Goal: Navigation & Orientation: Find specific page/section

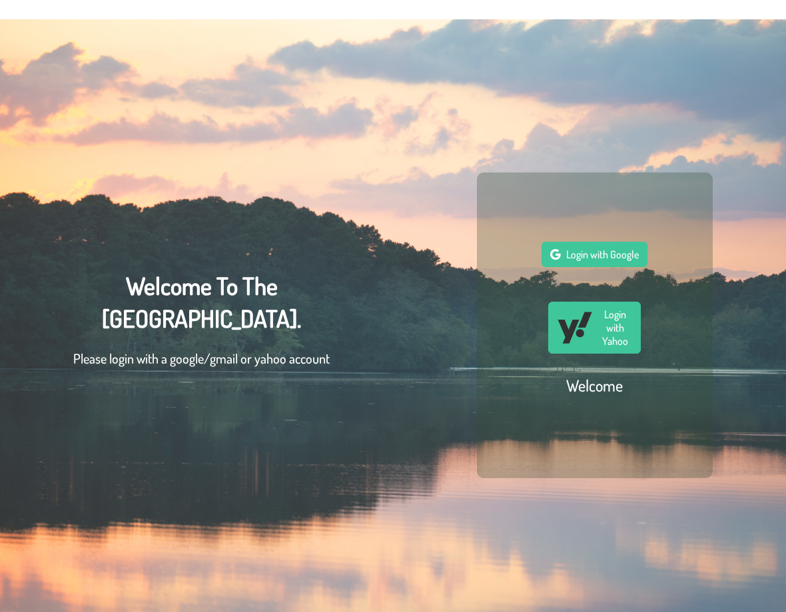
scroll to position [43, 0]
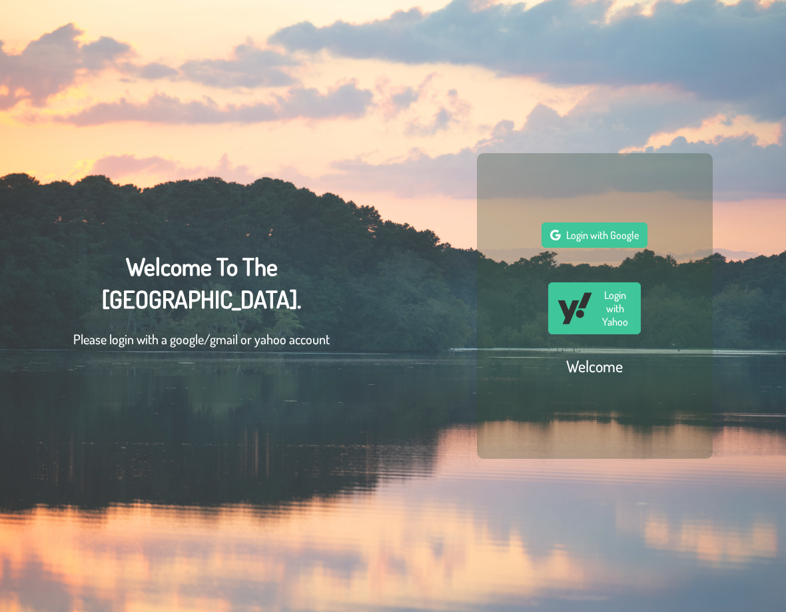
click at [604, 231] on span "Login with Google" at bounding box center [602, 235] width 73 height 13
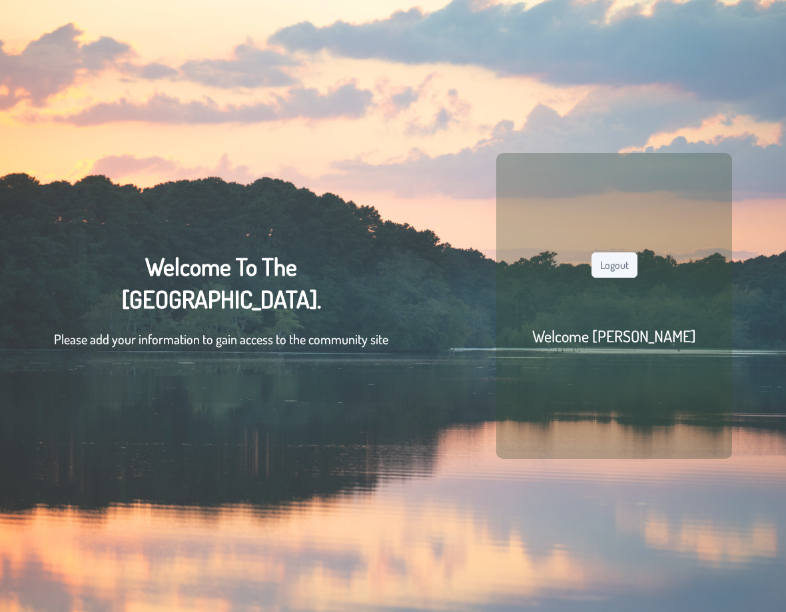
scroll to position [64, 0]
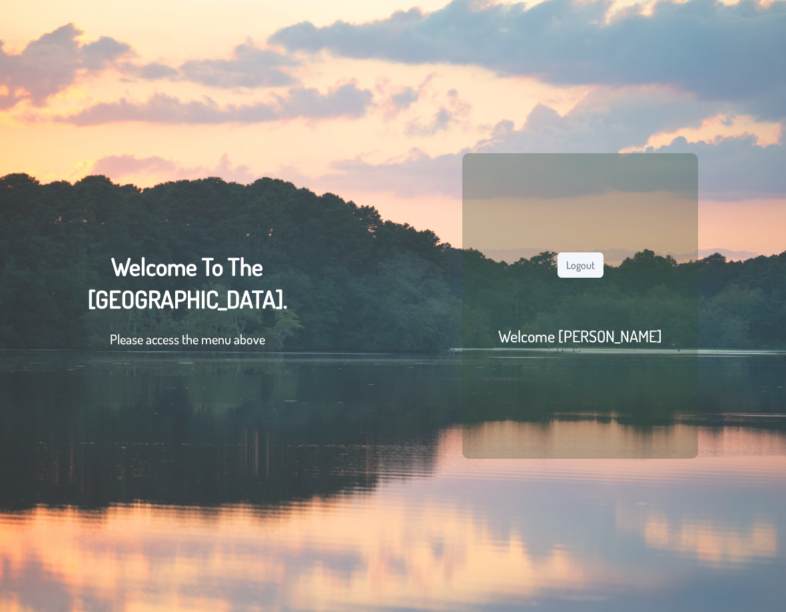
click at [242, 272] on div "Welcome To The [GEOGRAPHIC_DATA] Community. Please access the menu above" at bounding box center [187, 306] width 199 height 112
click at [227, 347] on p "Please access the menu above" at bounding box center [187, 339] width 199 height 20
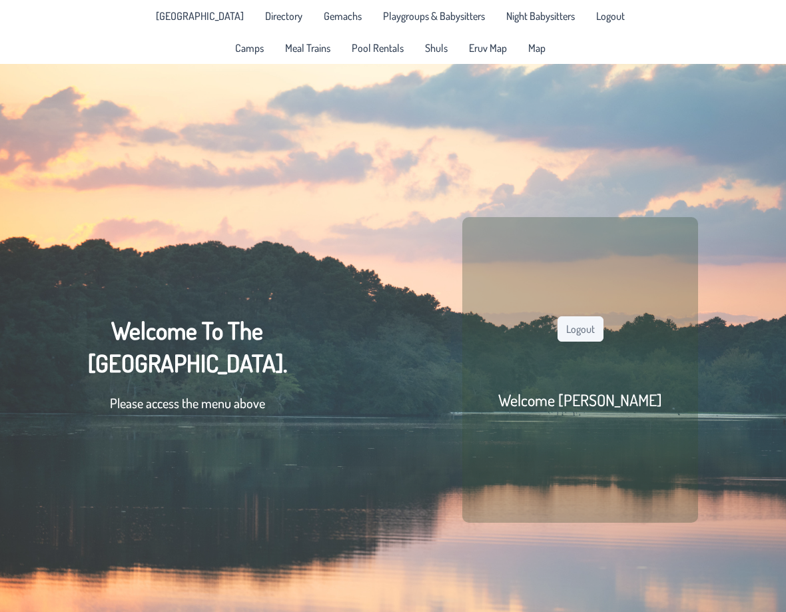
click at [269, 17] on span "Directory" at bounding box center [283, 16] width 37 height 11
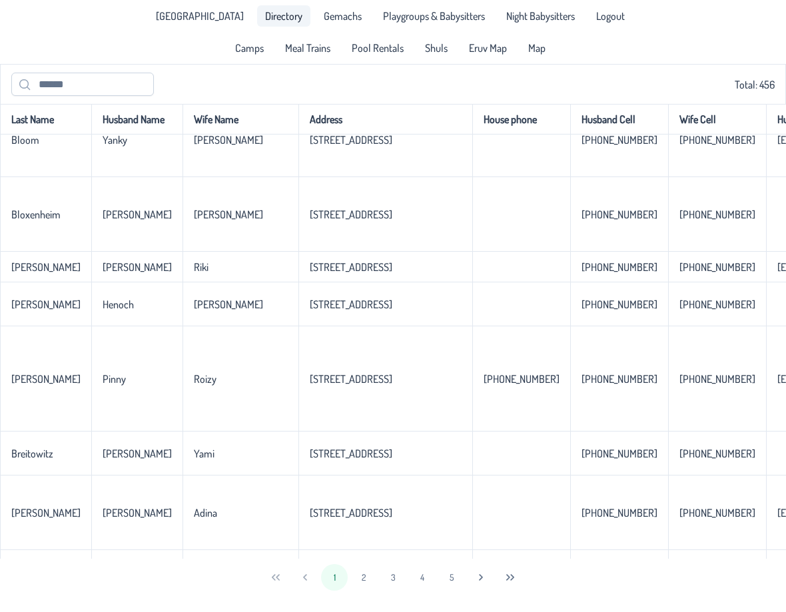
scroll to position [2894, 0]
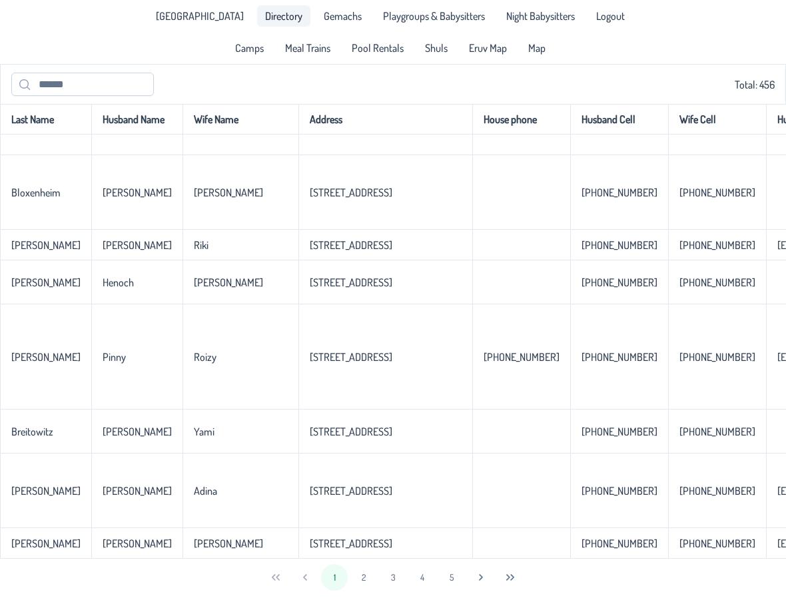
click at [361, 586] on button "2" at bounding box center [363, 577] width 27 height 27
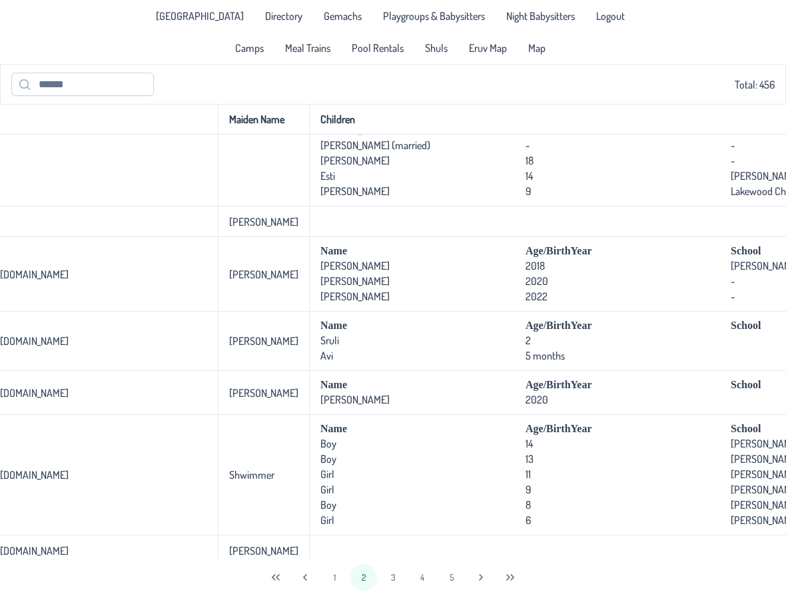
scroll to position [1394, 1211]
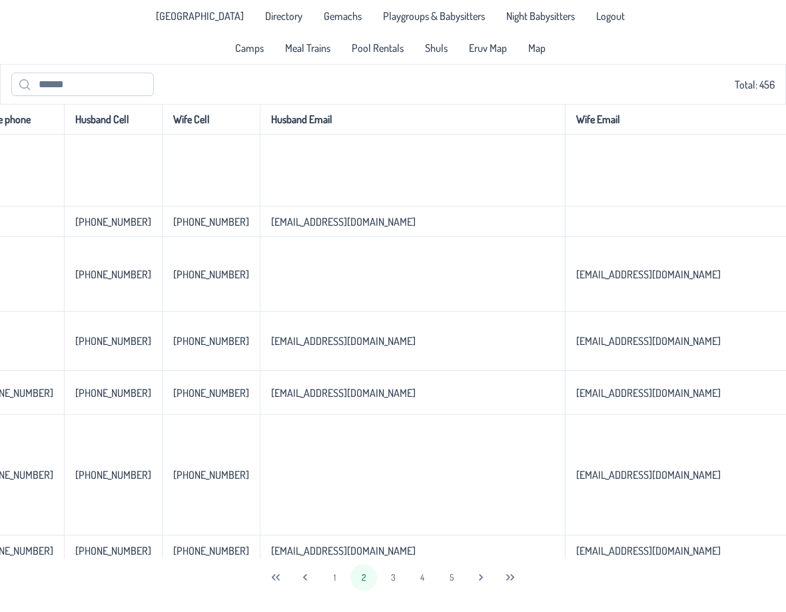
scroll to position [1394, 0]
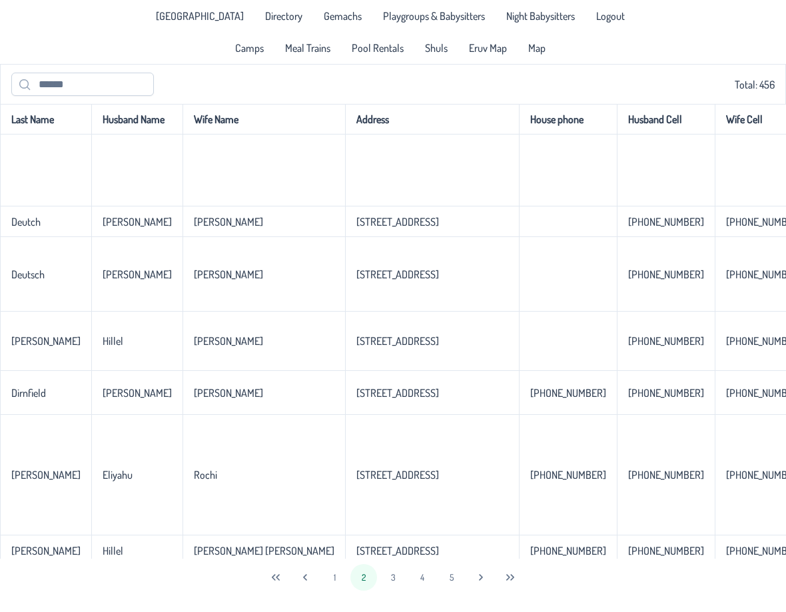
click at [448, 590] on button "5" at bounding box center [451, 577] width 27 height 27
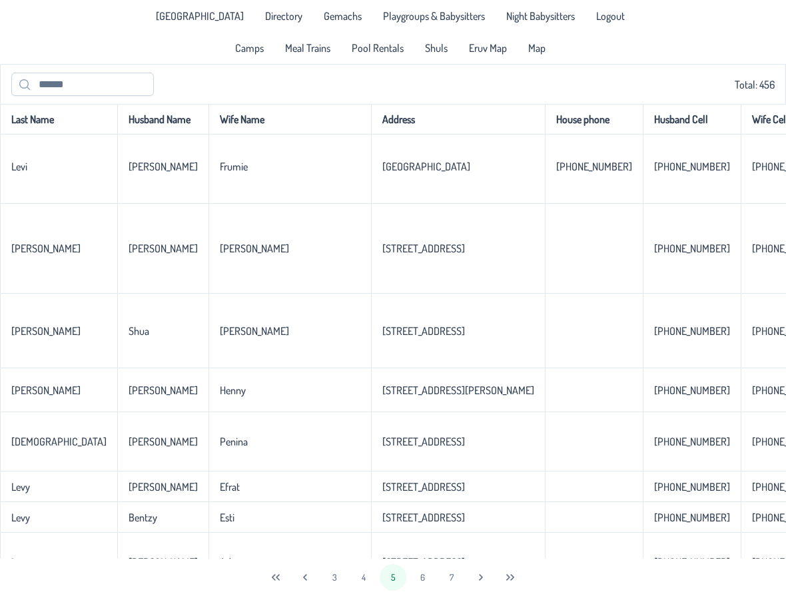
scroll to position [2691, 0]
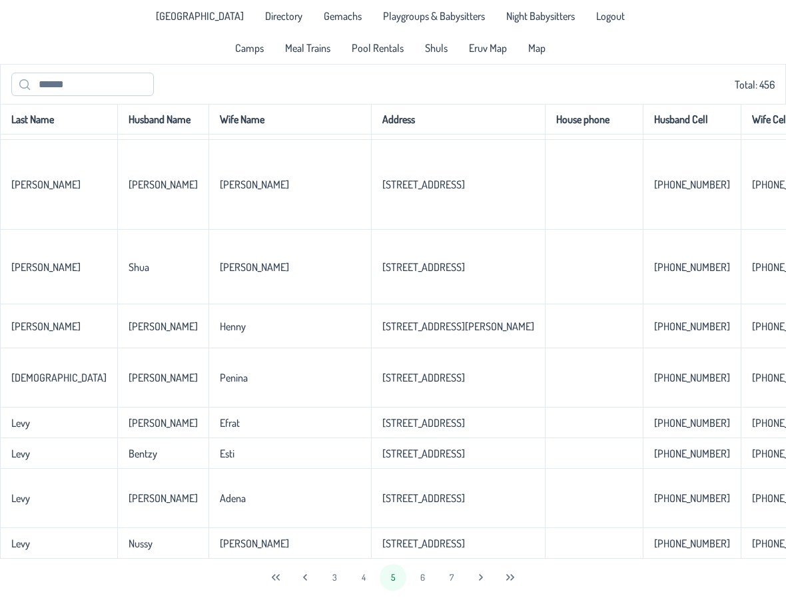
click at [452, 578] on button "7" at bounding box center [451, 577] width 27 height 27
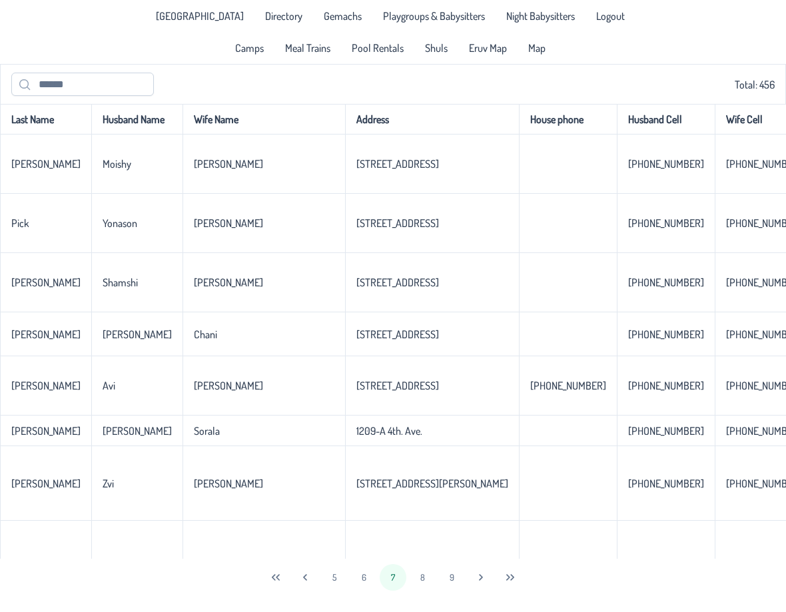
click at [452, 578] on button "9" at bounding box center [451, 577] width 27 height 27
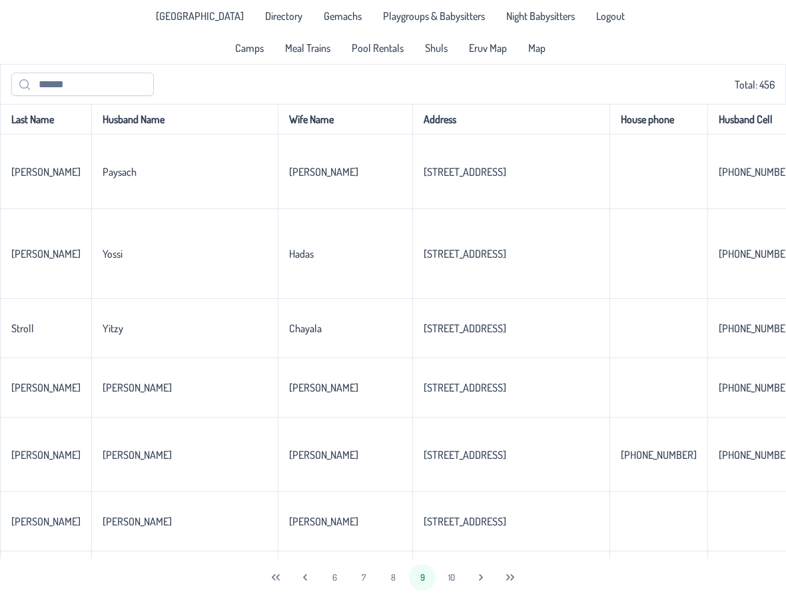
click at [452, 578] on button "10" at bounding box center [451, 577] width 27 height 27
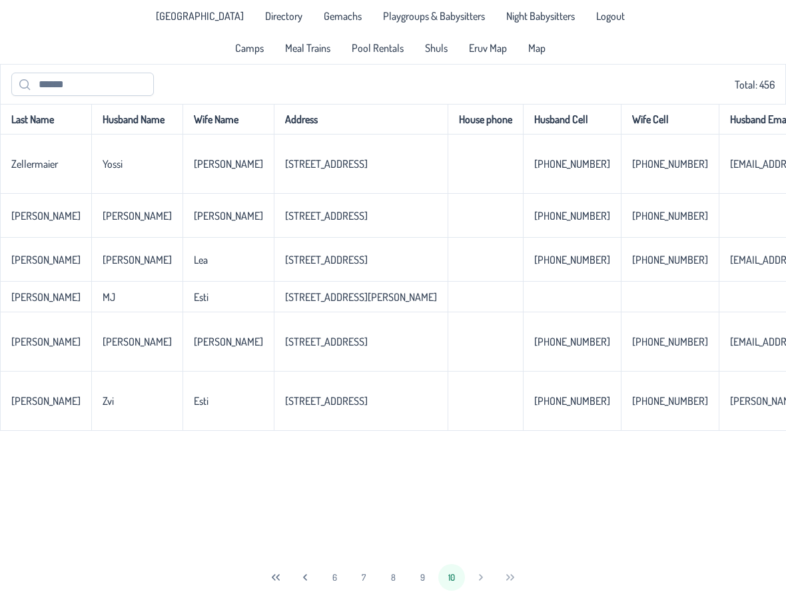
click at [482, 582] on div "6 7 8 9 10" at bounding box center [393, 577] width 786 height 37
click at [422, 577] on button "9" at bounding box center [422, 577] width 27 height 27
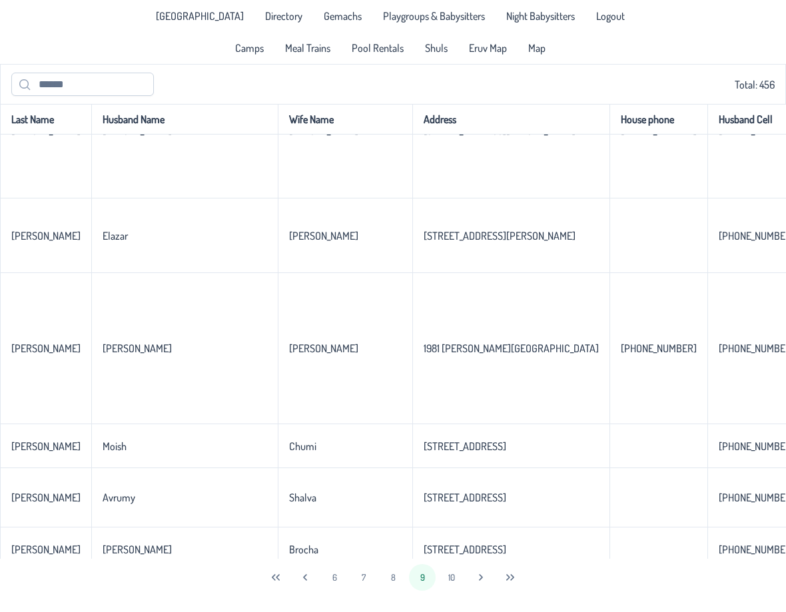
scroll to position [3098, 0]
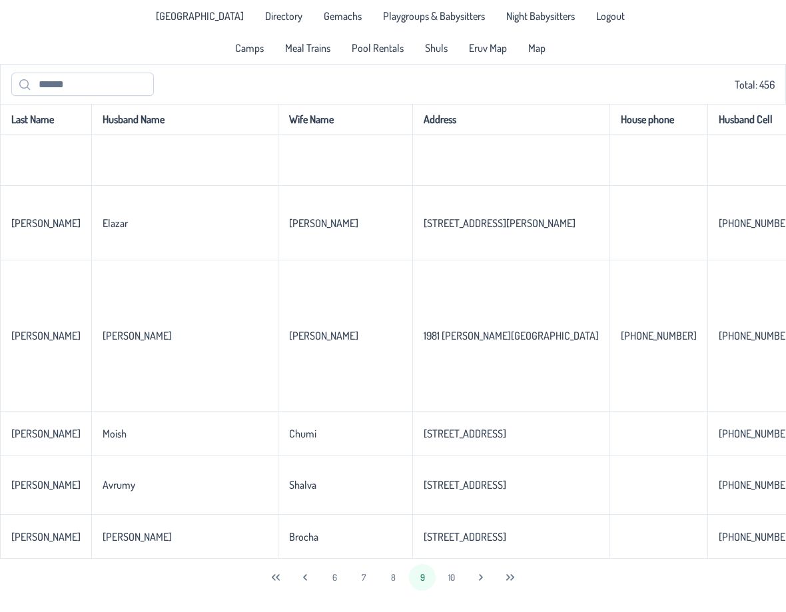
click at [461, 580] on button "10" at bounding box center [451, 577] width 27 height 27
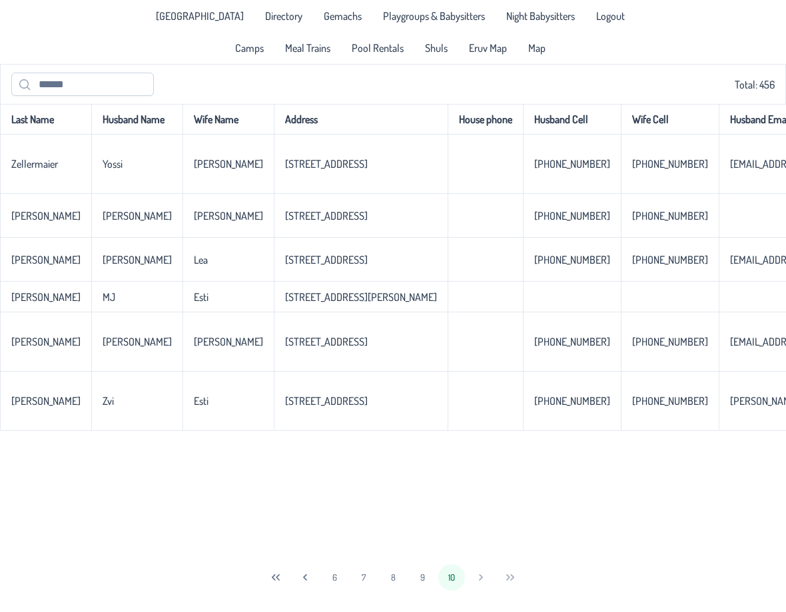
scroll to position [0, 0]
